Goal: Task Accomplishment & Management: Manage account settings

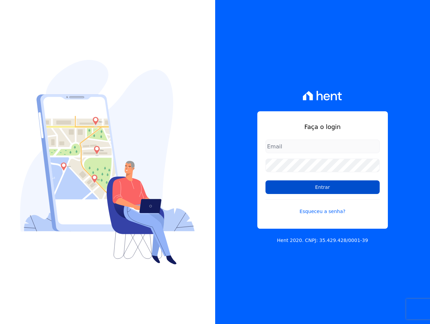
type input "sac@jdgconstrutora.com.br"
click at [337, 192] on input "Entrar" at bounding box center [323, 187] width 114 height 14
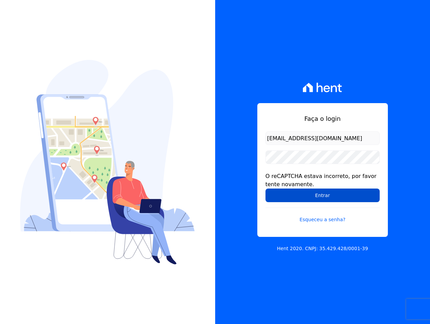
click at [320, 197] on input "Entrar" at bounding box center [323, 196] width 114 height 14
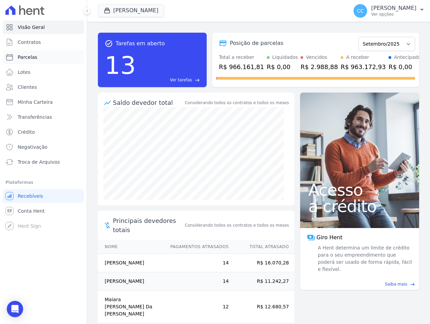
click at [33, 56] on span "Parcelas" at bounding box center [28, 57] width 20 height 7
select select
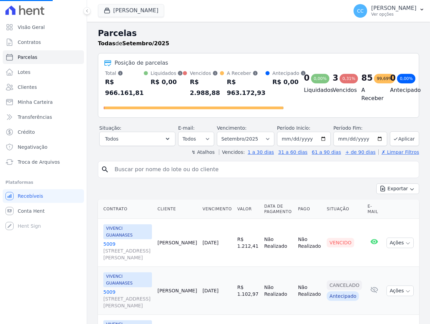
select select
click at [148, 172] on input "search" at bounding box center [264, 170] width 306 height 14
type input "gabrielly"
select select
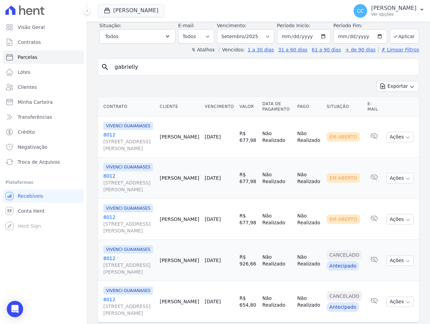
scroll to position [53, 0]
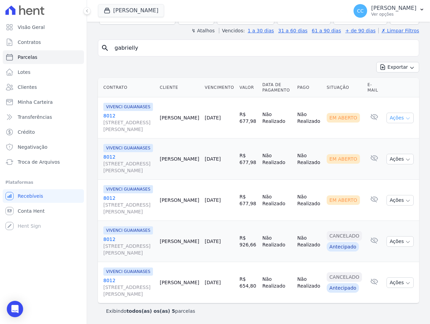
click at [406, 119] on button "Ações" at bounding box center [400, 118] width 27 height 11
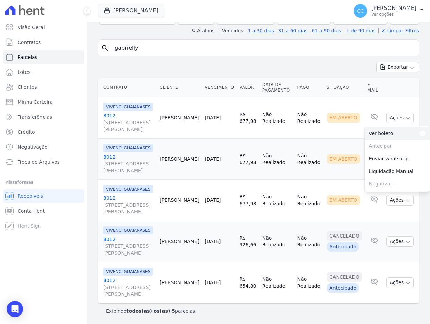
click at [383, 133] on link "Ver boleto Para visualizar o boleto digite os 5 primeiros dígitos do seu CPF" at bounding box center [397, 133] width 65 height 13
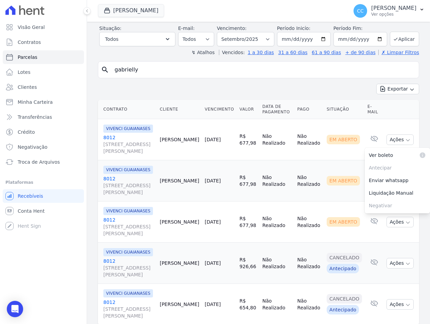
scroll to position [0, 0]
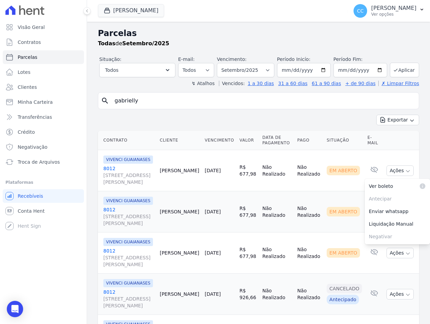
click at [112, 170] on link "8012 Avenida São Gabriel, 201, CONJ 803, Jardim Paulista" at bounding box center [128, 175] width 51 height 20
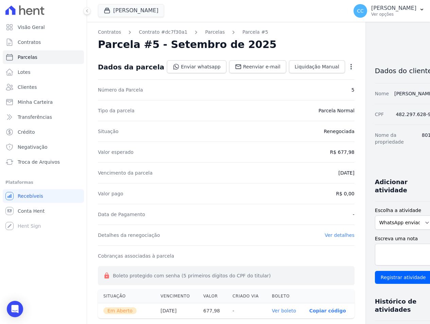
click at [348, 68] on icon "button" at bounding box center [351, 66] width 7 height 7
click at [292, 71] on link "Alterar" at bounding box center [322, 76] width 60 height 12
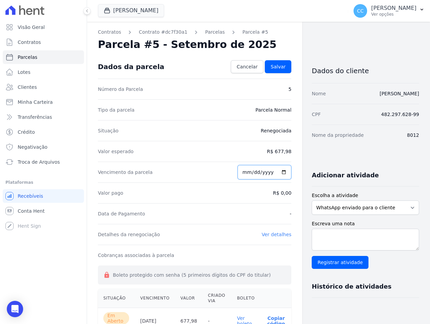
click at [246, 172] on input "2025-09-10" at bounding box center [265, 172] width 54 height 14
type input "2025-09-19"
click at [280, 64] on span "Salvar" at bounding box center [278, 66] width 15 height 7
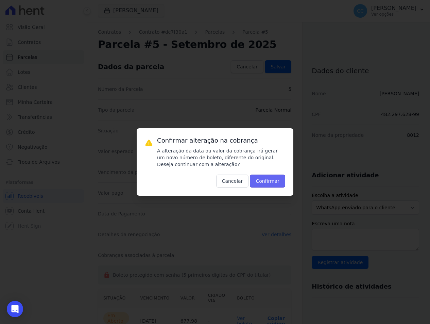
click at [264, 184] on button "Confirmar" at bounding box center [267, 181] width 35 height 13
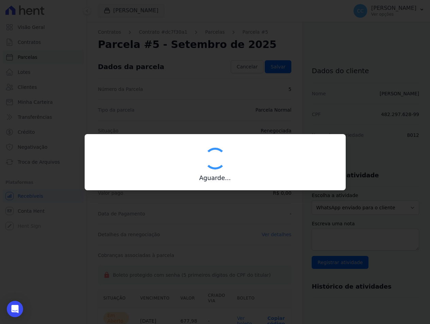
type input "00190000090335103300000670172170112000000067798"
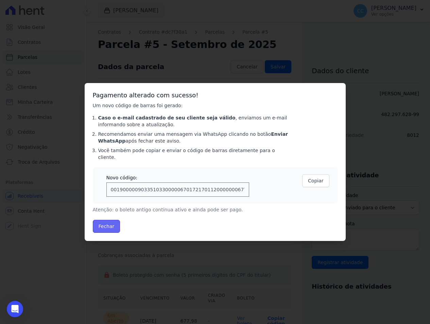
click at [98, 220] on button "Fechar" at bounding box center [107, 226] width 28 height 13
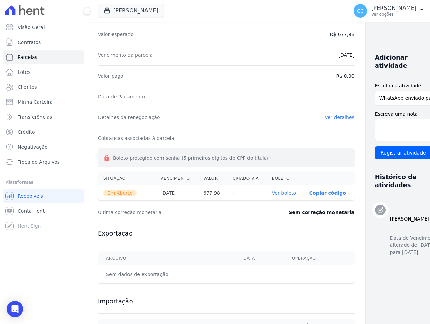
scroll to position [164, 0]
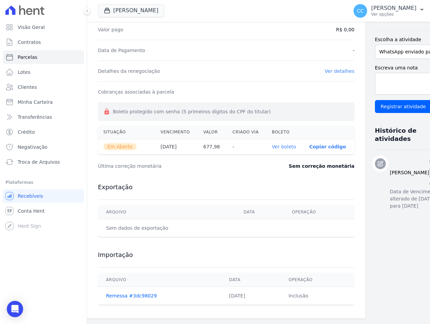
click at [272, 146] on link "Ver boleto" at bounding box center [284, 146] width 24 height 5
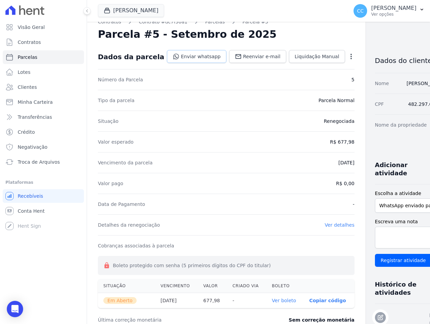
scroll to position [0, 0]
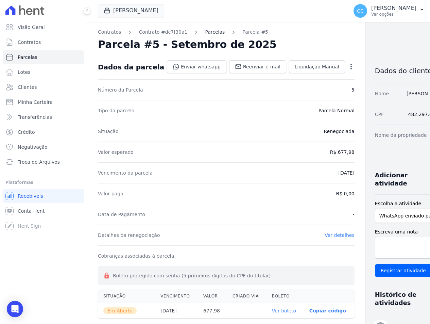
click at [205, 32] on link "Parcelas" at bounding box center [215, 32] width 20 height 7
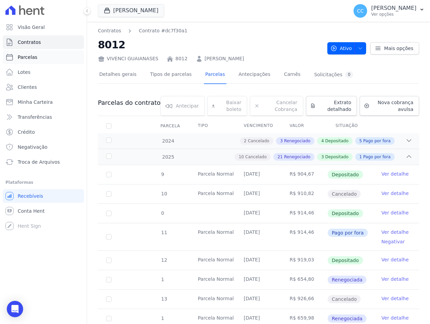
click at [25, 56] on span "Parcelas" at bounding box center [28, 57] width 20 height 7
select select
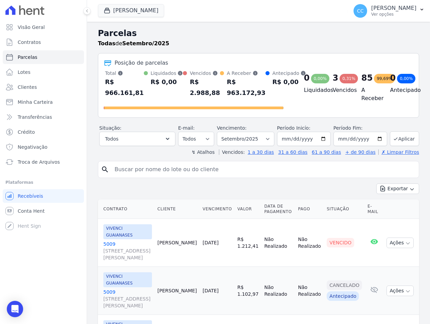
drag, startPoint x: 172, startPoint y: 174, endPoint x: 166, endPoint y: 166, distance: 9.3
click at [170, 173] on input "search" at bounding box center [264, 170] width 306 height 14
type input "gabrielly"
select select
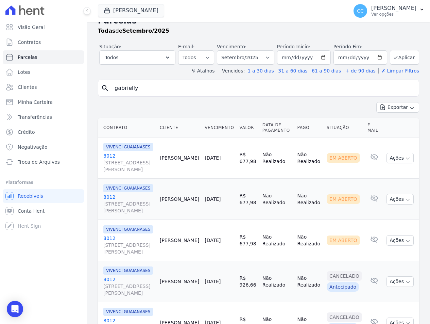
scroll to position [53, 0]
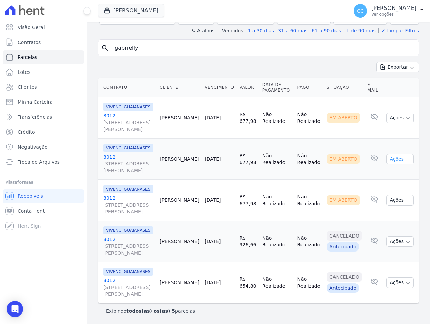
click at [388, 161] on button "Ações" at bounding box center [400, 159] width 27 height 11
click at [379, 175] on link "Ver boleto Para visualizar o boleto digite os 5 primeiros dígitos do seu CPF" at bounding box center [397, 174] width 65 height 13
click at [327, 189] on td "Em Aberto" at bounding box center [344, 200] width 41 height 41
click at [406, 200] on icon "button" at bounding box center [408, 200] width 5 height 5
click at [385, 215] on link "Ver boleto Para visualizar o boleto digite os 5 primeiros dígitos do seu CPF" at bounding box center [397, 216] width 65 height 13
